Goal: Task Accomplishment & Management: Manage account settings

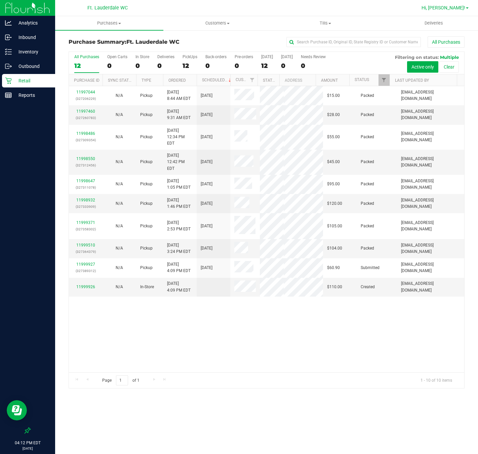
click at [378, 7] on span "Hi, Spencer!" at bounding box center [444, 7] width 44 height 5
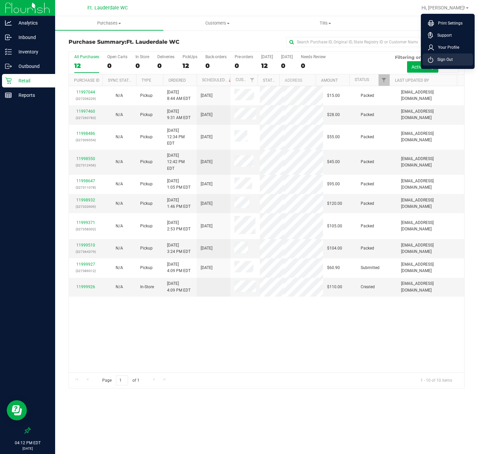
click at [378, 57] on span "Sign Out" at bounding box center [443, 59] width 20 height 7
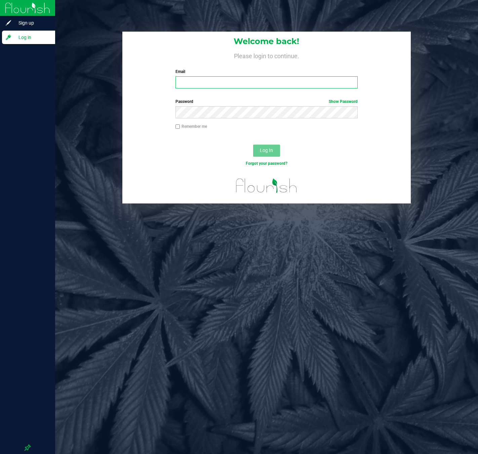
click at [267, 84] on input "Email" at bounding box center [267, 82] width 182 height 12
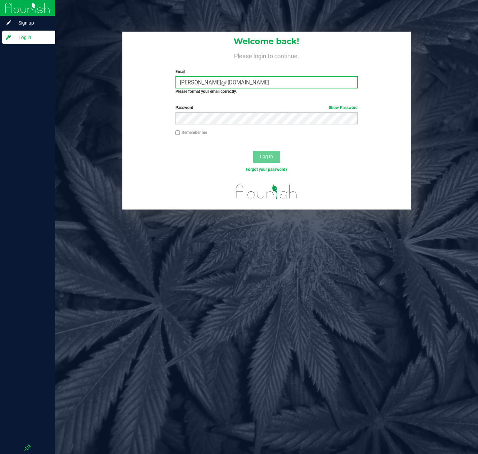
type input "slawson@!liveparallel.com"
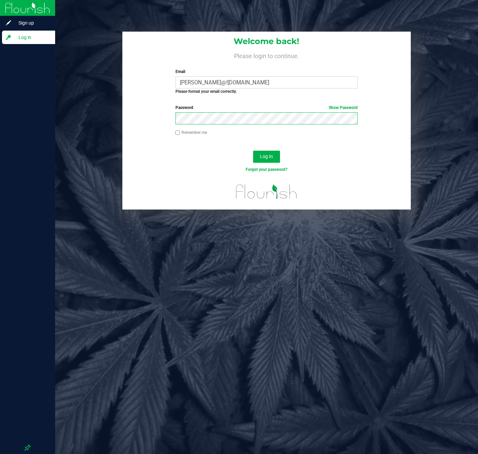
click at [253, 151] on button "Log In" at bounding box center [266, 157] width 27 height 12
click at [135, 133] on form "Welcome back! Please login to continue. Email slawson@!liveparallel.com Require…" at bounding box center [266, 121] width 279 height 178
click at [253, 151] on button "Log In" at bounding box center [266, 157] width 27 height 12
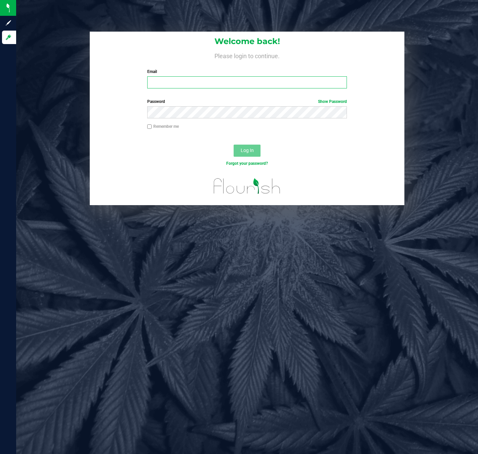
click at [171, 85] on input "Email" at bounding box center [247, 82] width 200 height 12
type input "[PERSON_NAME][EMAIL_ADDRESS][DOMAIN_NAME]"
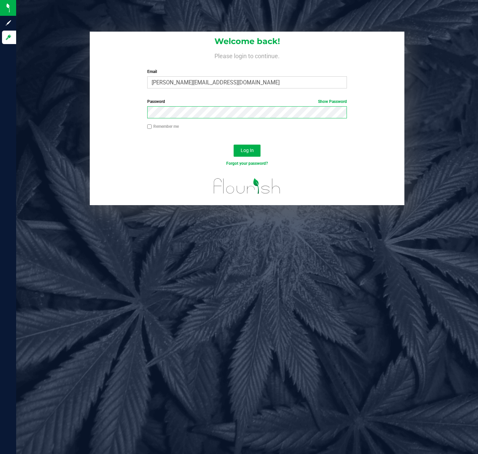
click at [234, 145] on button "Log In" at bounding box center [247, 151] width 27 height 12
